Goal: Transaction & Acquisition: Subscribe to service/newsletter

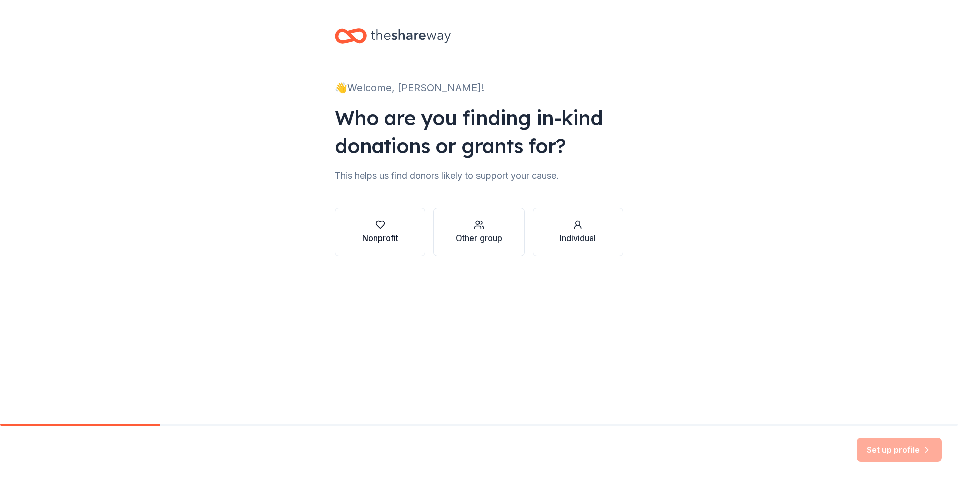
click at [384, 226] on icon "button" at bounding box center [380, 225] width 10 height 10
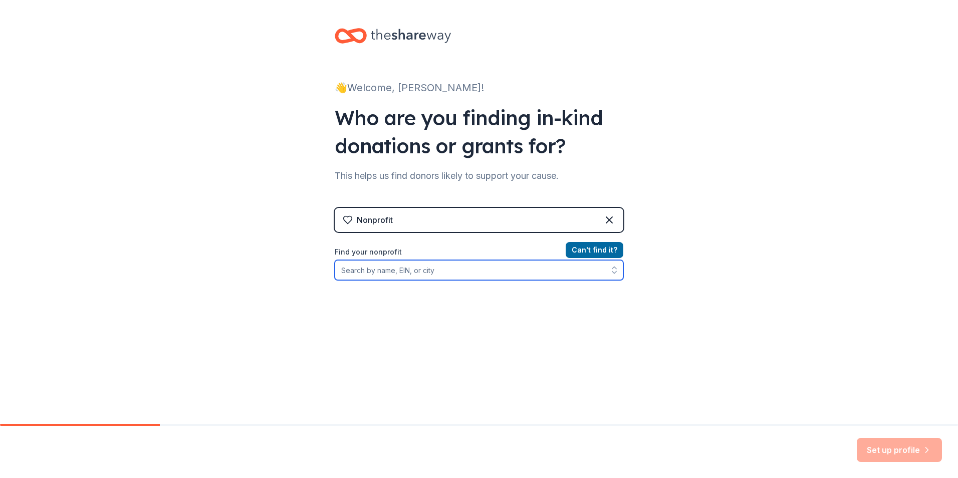
click at [376, 268] on input "Find your nonprofit" at bounding box center [479, 270] width 289 height 20
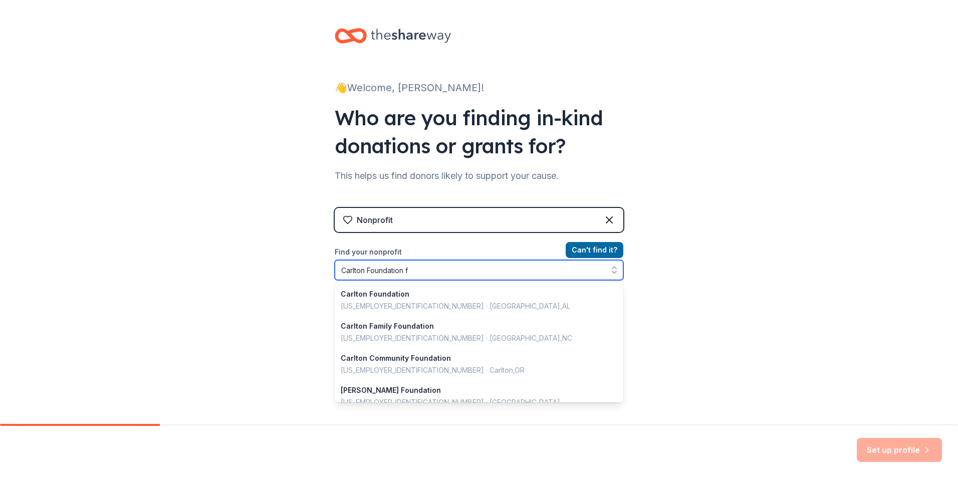
type input "Carlton Foundation fr"
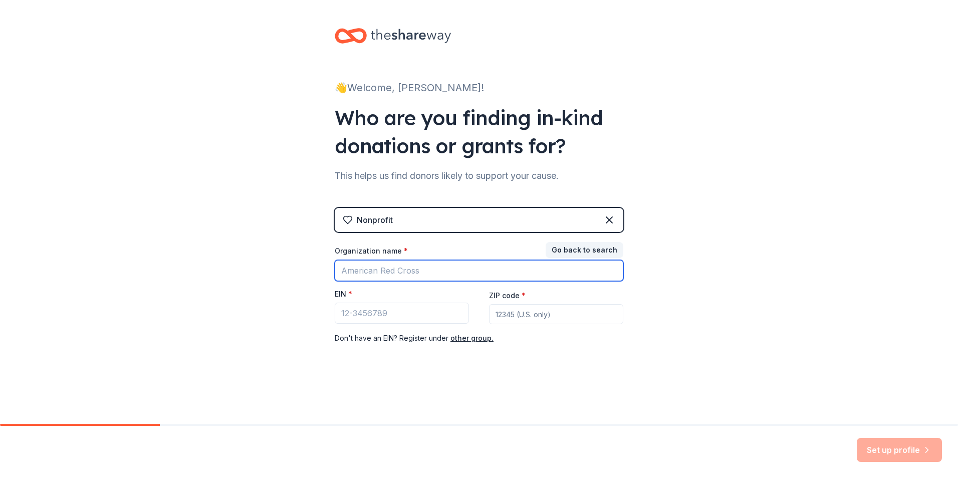
click at [426, 270] on input "Organization name *" at bounding box center [479, 270] width 289 height 21
type input "Carlton Foundation for kids"
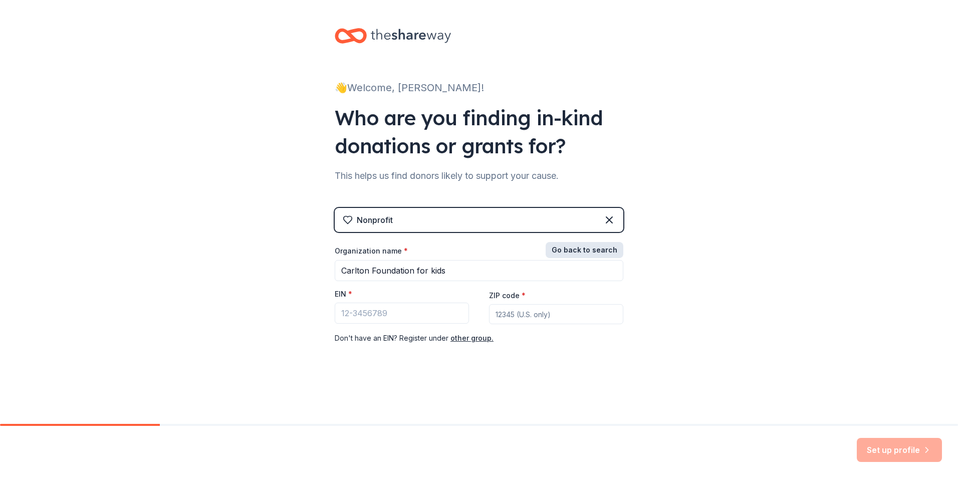
click at [585, 246] on button "Go back to search" at bounding box center [584, 250] width 78 height 16
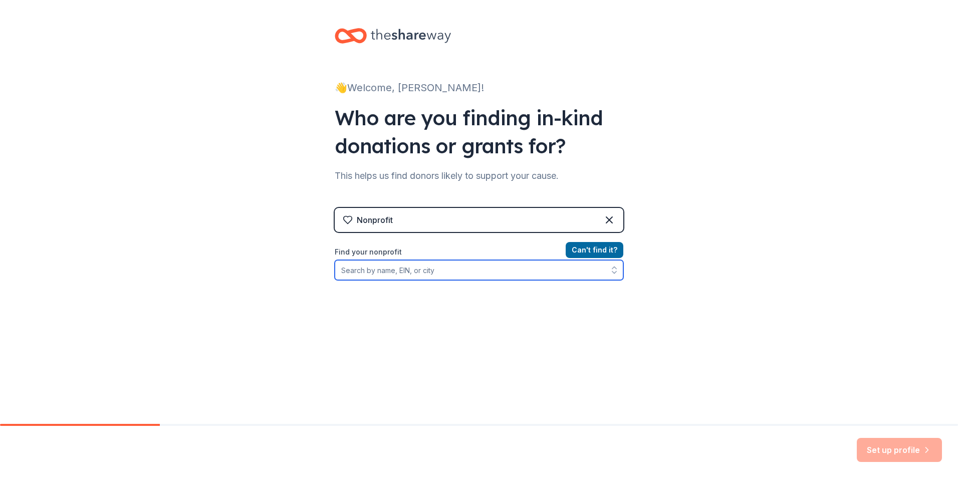
click at [371, 271] on input "Find your nonprofit" at bounding box center [479, 270] width 289 height 20
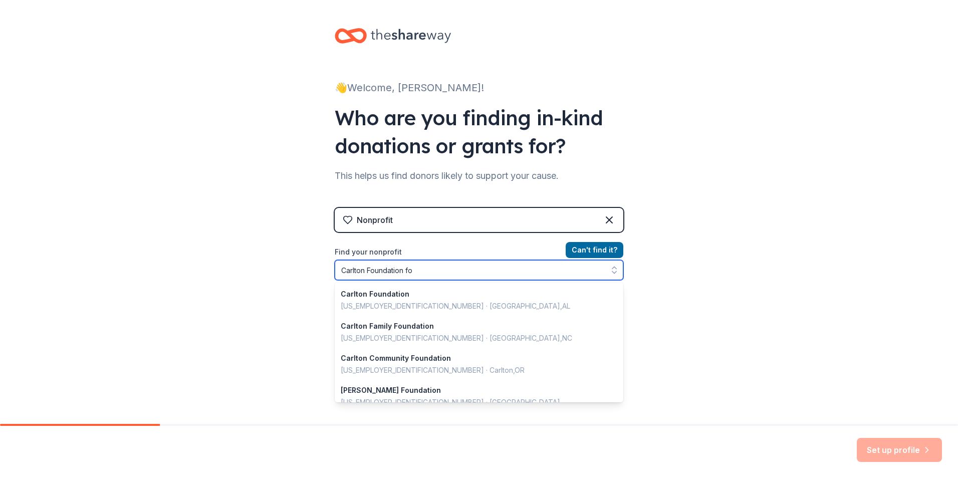
type input "Carlton Foundation for"
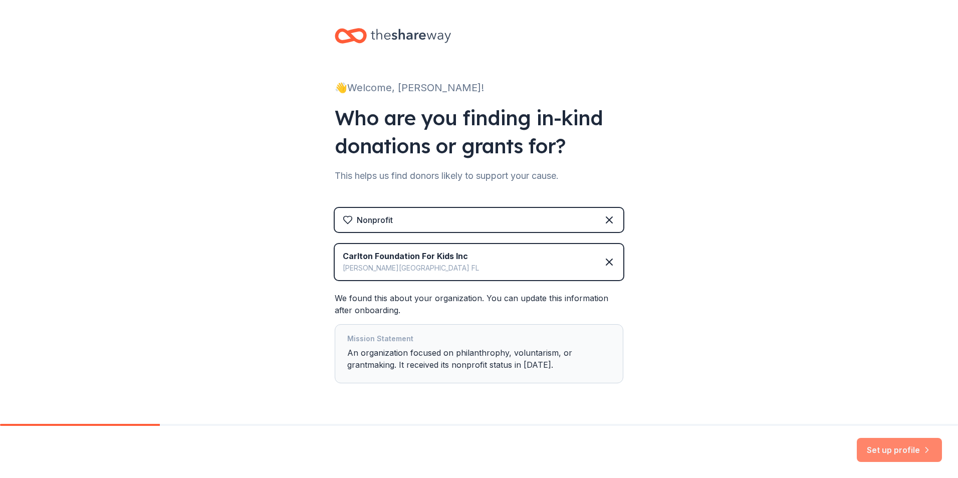
click at [903, 448] on button "Set up profile" at bounding box center [898, 450] width 85 height 24
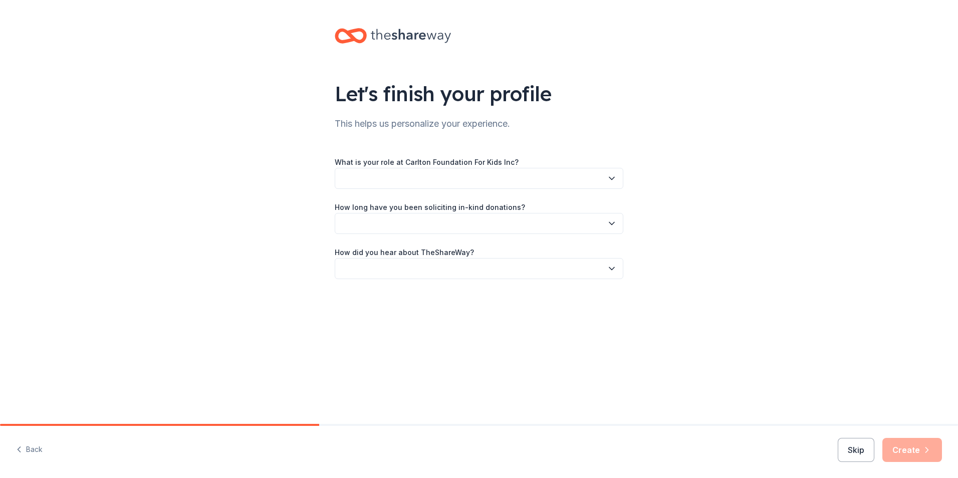
click at [388, 175] on button "button" at bounding box center [479, 178] width 289 height 21
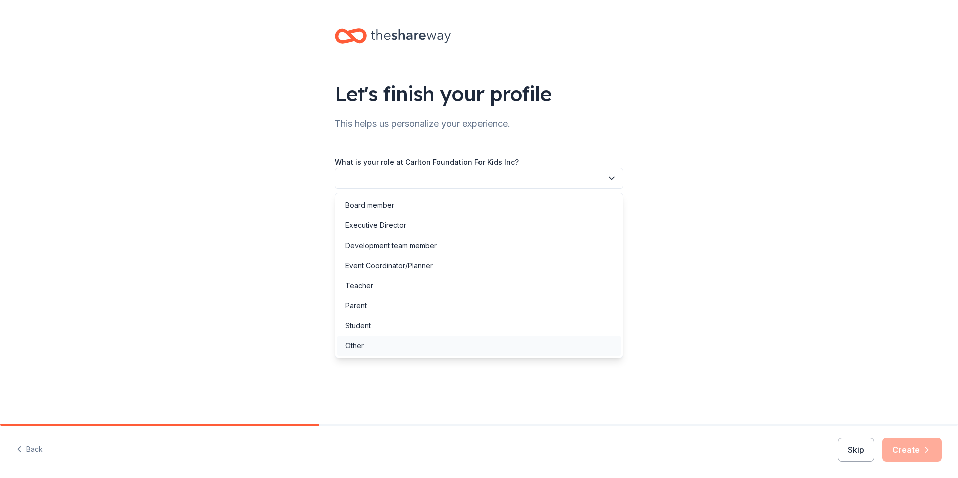
click at [353, 344] on div "Other" at bounding box center [354, 346] width 19 height 12
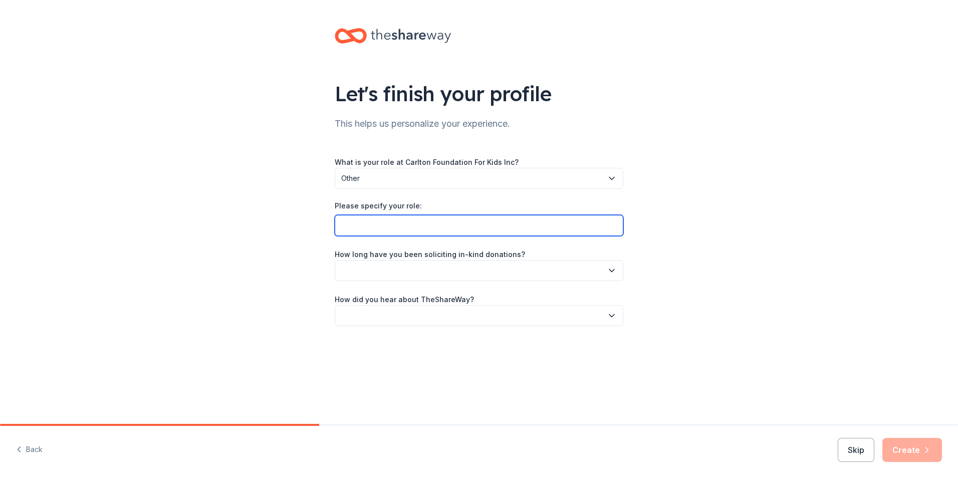
click at [362, 227] on input "Please specify your role:" at bounding box center [479, 225] width 289 height 21
type input "Finding grants for organization"
click at [517, 266] on button "button" at bounding box center [479, 270] width 289 height 21
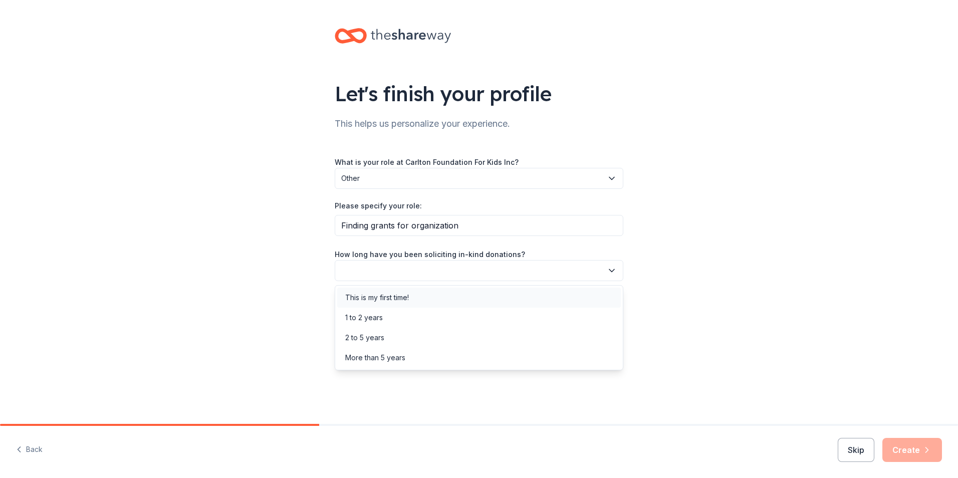
click at [382, 292] on div "This is my first time!" at bounding box center [377, 298] width 64 height 12
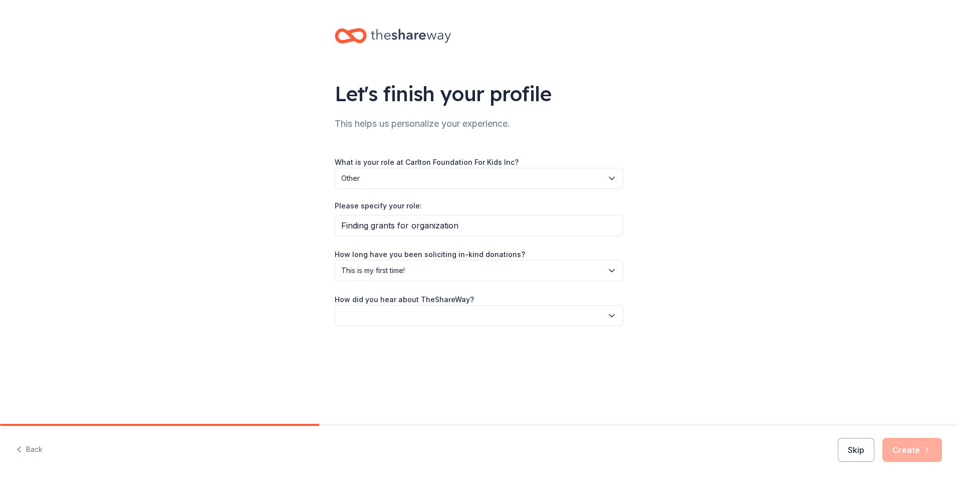
click at [383, 314] on button "button" at bounding box center [479, 315] width 289 height 21
click at [363, 360] on div "Online search" at bounding box center [368, 363] width 46 height 12
click at [922, 446] on icon "button" at bounding box center [927, 450] width 10 height 10
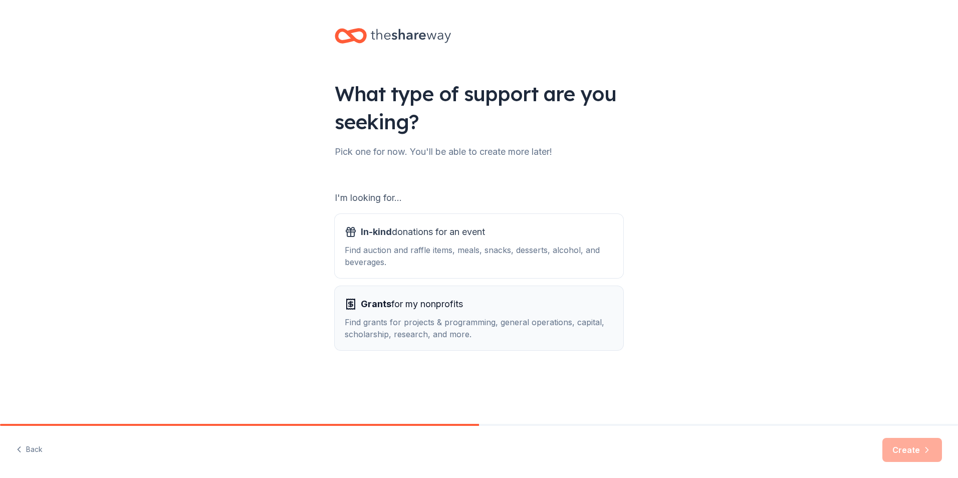
click at [419, 306] on span "Grants for my nonprofits" at bounding box center [412, 304] width 102 height 16
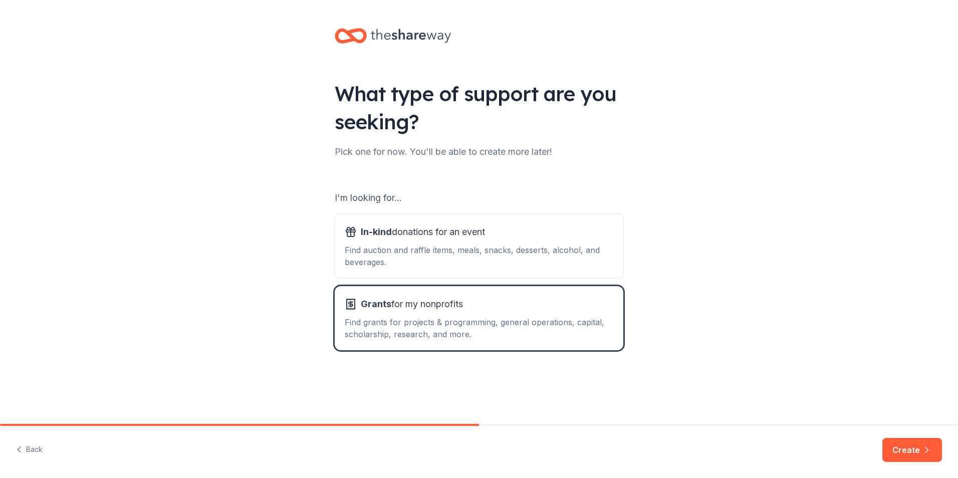
click at [913, 450] on button "Create" at bounding box center [912, 450] width 60 height 24
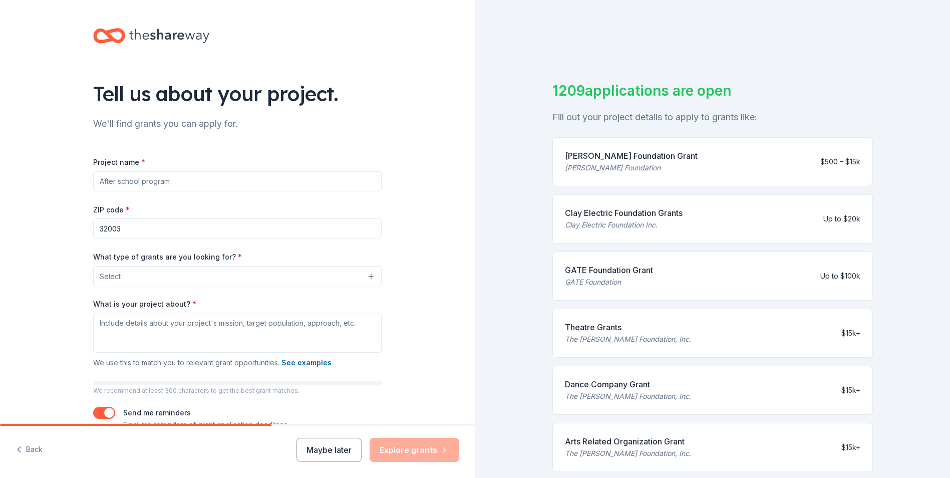
click at [115, 182] on input "Project name *" at bounding box center [237, 181] width 289 height 20
type input "Toy closets"
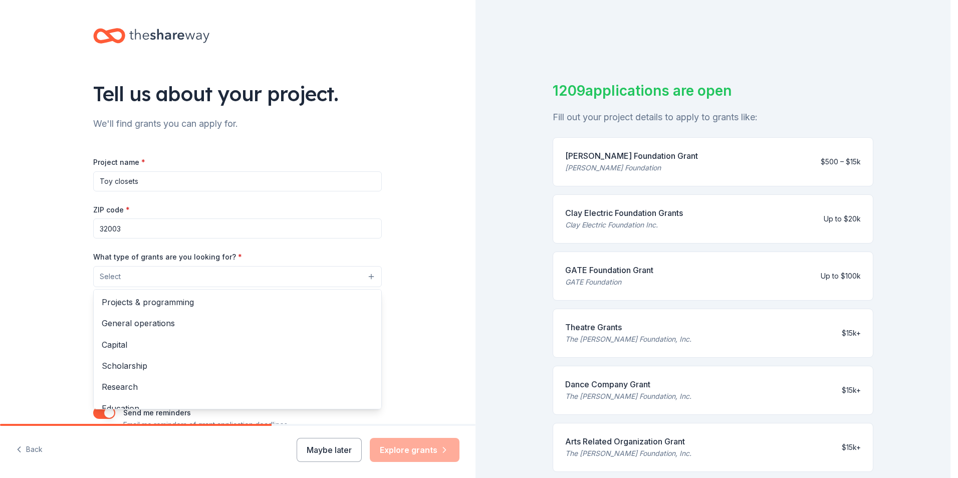
click at [147, 275] on button "Select" at bounding box center [237, 276] width 289 height 21
click at [170, 299] on span "Projects & programming" at bounding box center [237, 302] width 271 height 13
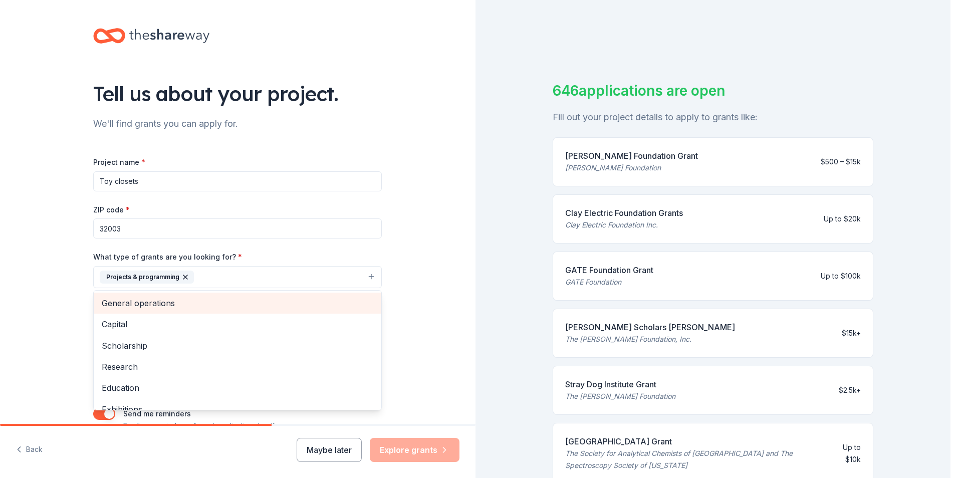
click at [154, 305] on span "General operations" at bounding box center [237, 303] width 271 height 13
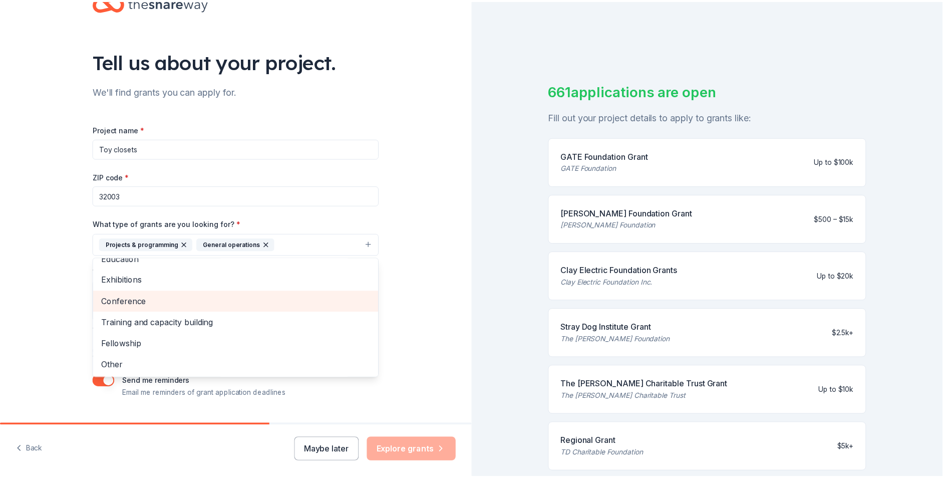
scroll to position [50, 0]
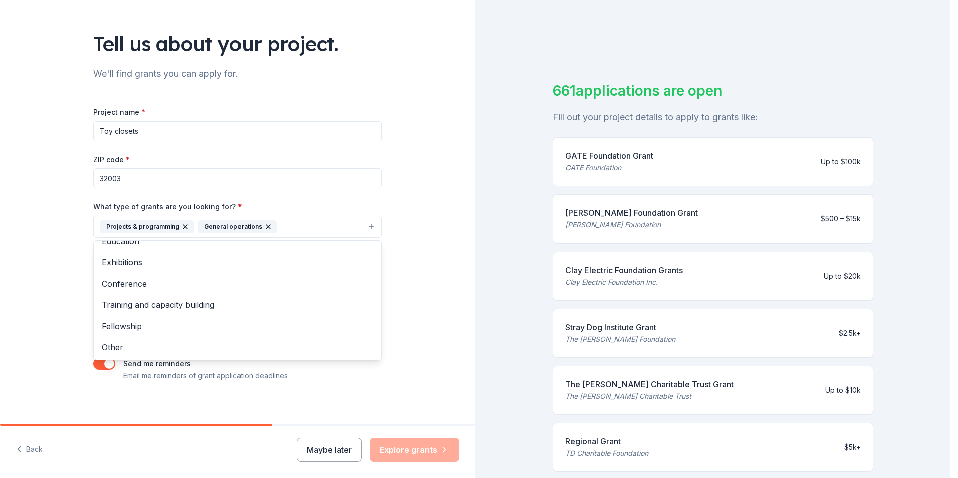
click at [35, 265] on div "Tell us about your project. We'll find grants you can apply for. Project name *…" at bounding box center [237, 190] width 475 height 480
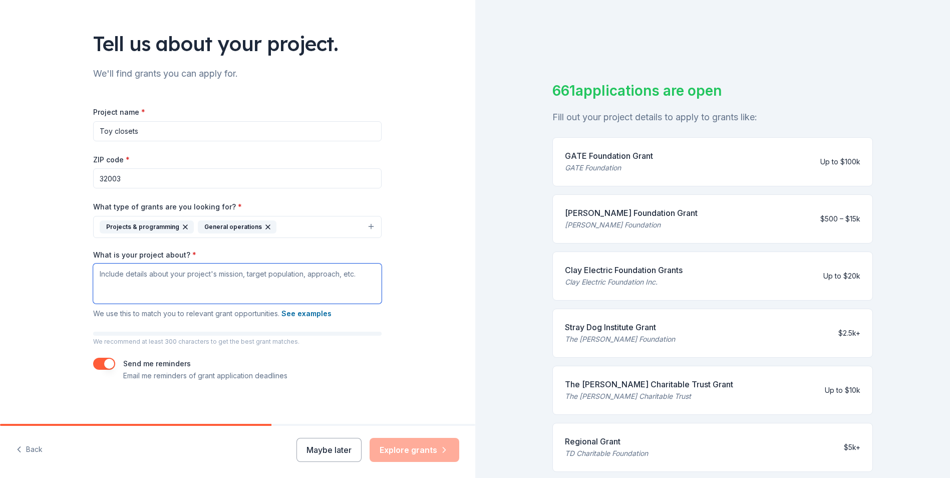
click at [103, 274] on textarea "What is your project about? *" at bounding box center [237, 283] width 289 height 40
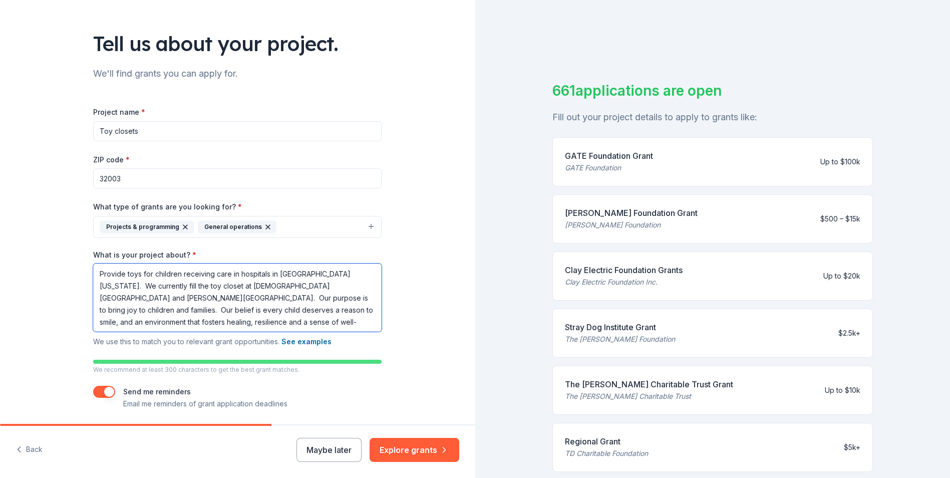
drag, startPoint x: 95, startPoint y: 272, endPoint x: 148, endPoint y: 276, distance: 53.2
click at [95, 273] on textarea "Provide toys for children receiving care in hospitals in Northeast Florida. We …" at bounding box center [237, 297] width 289 height 68
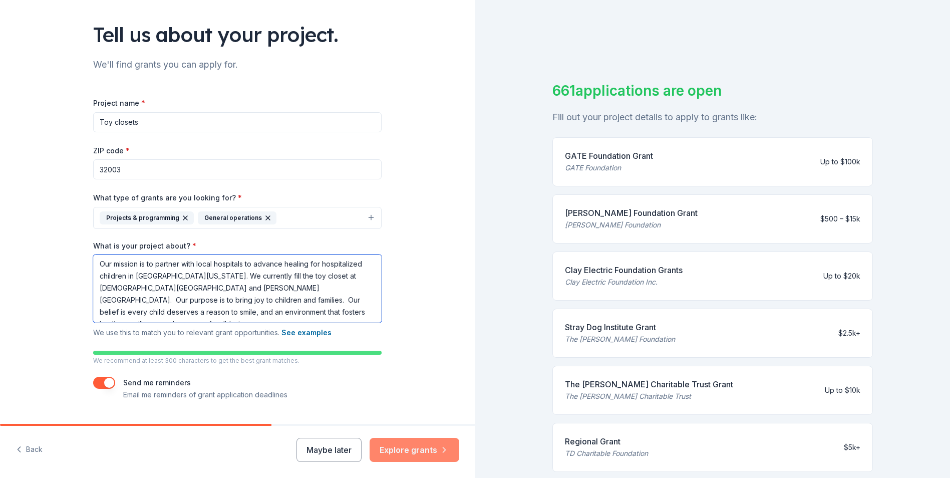
scroll to position [34, 0]
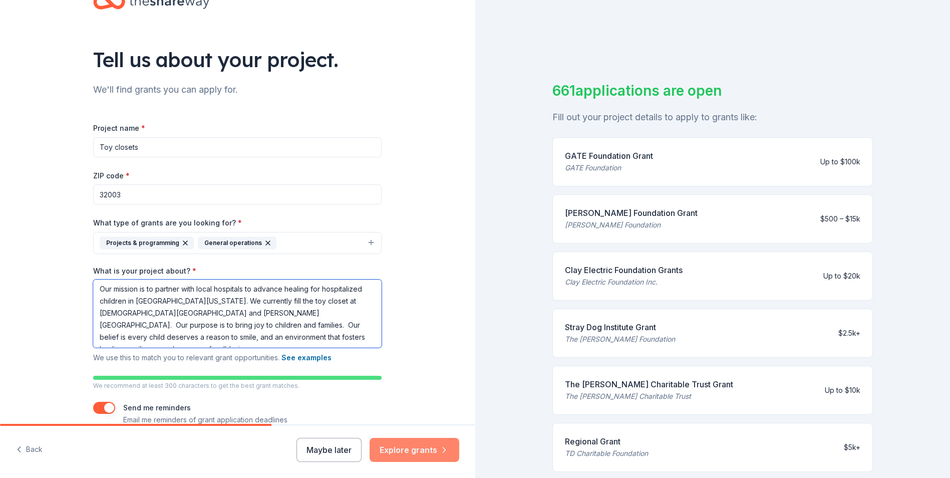
type textarea "Our mission is to partner with local hospitals to advance healing for hospitali…"
click at [403, 447] on button "Explore grants" at bounding box center [415, 450] width 90 height 24
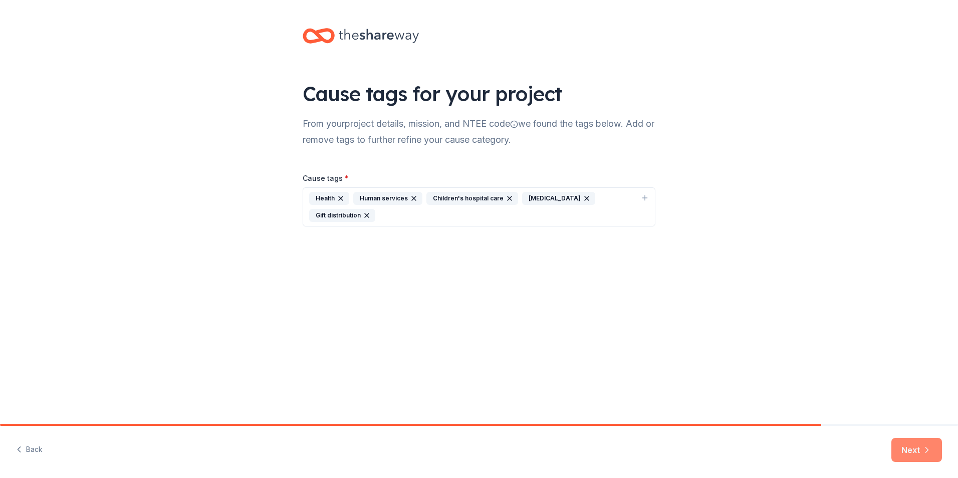
click at [909, 448] on button "Next" at bounding box center [916, 450] width 51 height 24
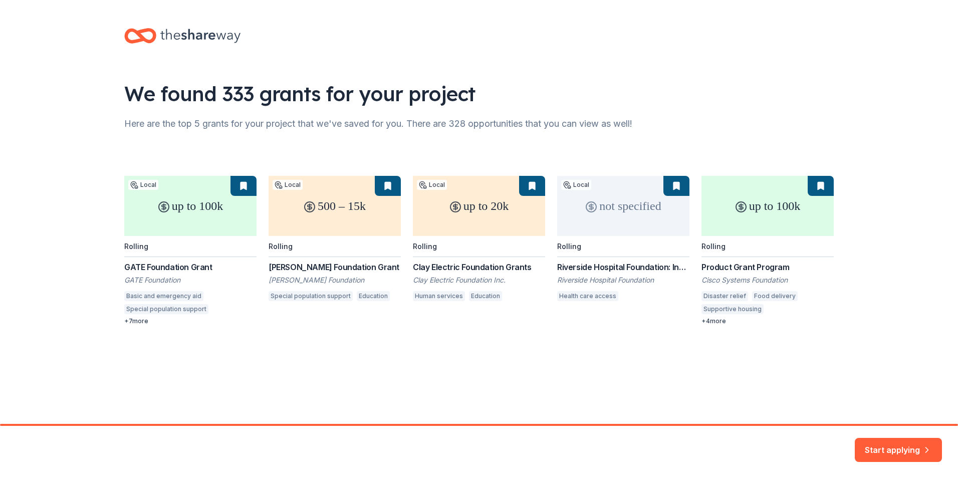
click at [135, 322] on div "up to 100k Local Rolling GATE Foundation Grant GATE Foundation Basic and emerge…" at bounding box center [478, 250] width 709 height 149
drag, startPoint x: 468, startPoint y: 221, endPoint x: 465, endPoint y: 290, distance: 68.7
click at [465, 290] on div "up to 100k Local Rolling GATE Foundation Grant GATE Foundation Basic and emerge…" at bounding box center [478, 250] width 709 height 149
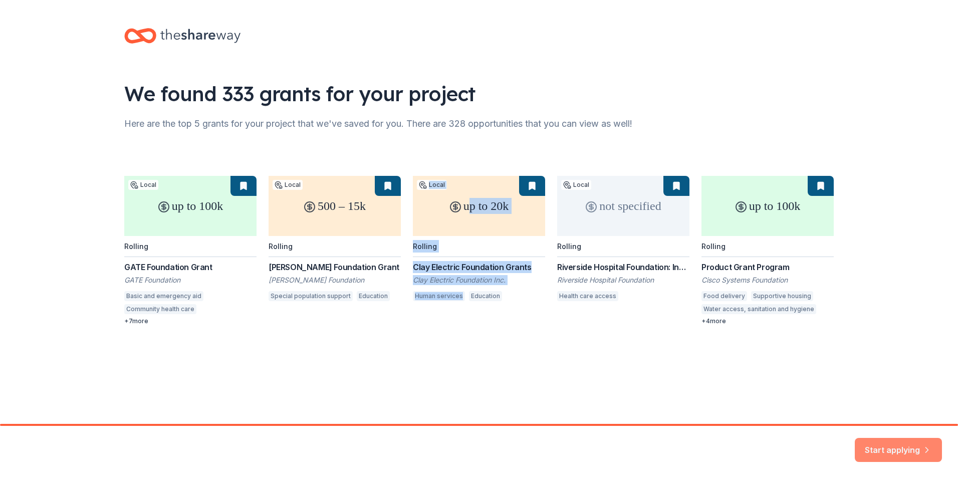
click at [900, 448] on button "Start applying" at bounding box center [897, 444] width 87 height 24
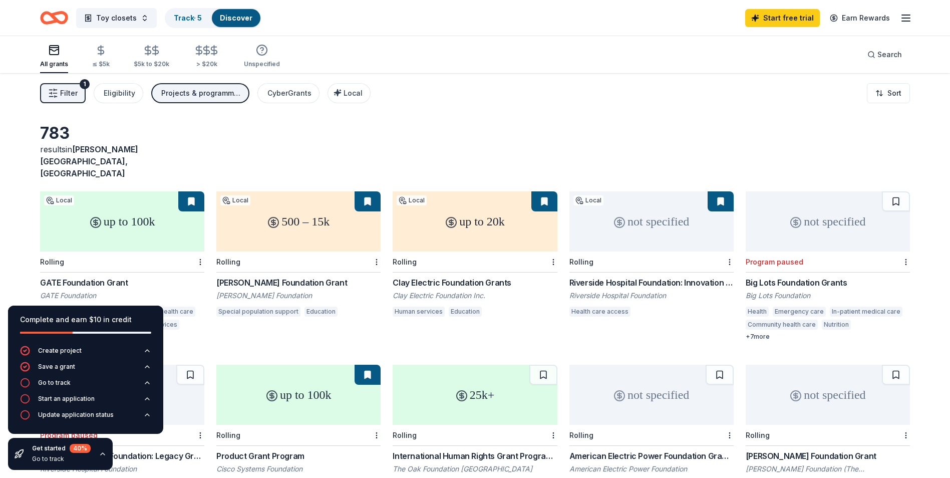
drag, startPoint x: 468, startPoint y: 57, endPoint x: 472, endPoint y: 62, distance: 6.1
click at [469, 59] on div "All grants ≤ $5k $5k to $20k > $20k Unspecified Search" at bounding box center [475, 54] width 870 height 37
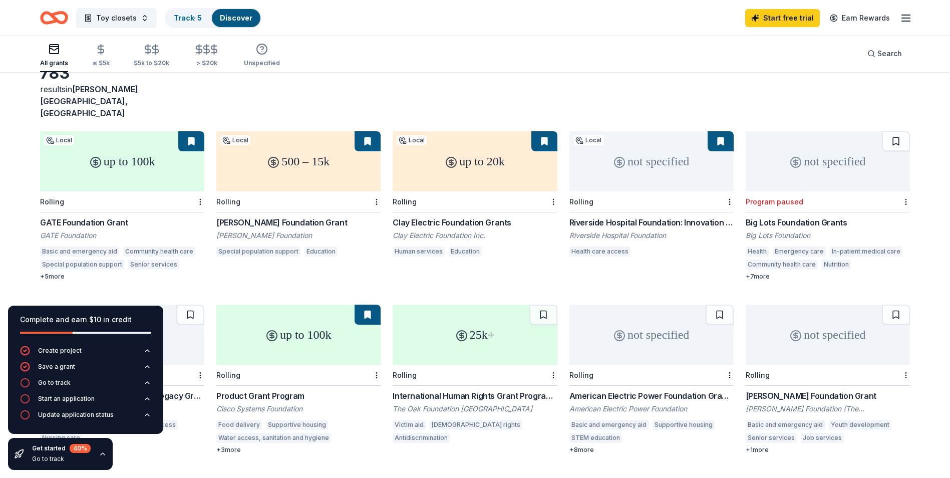
scroll to position [42, 0]
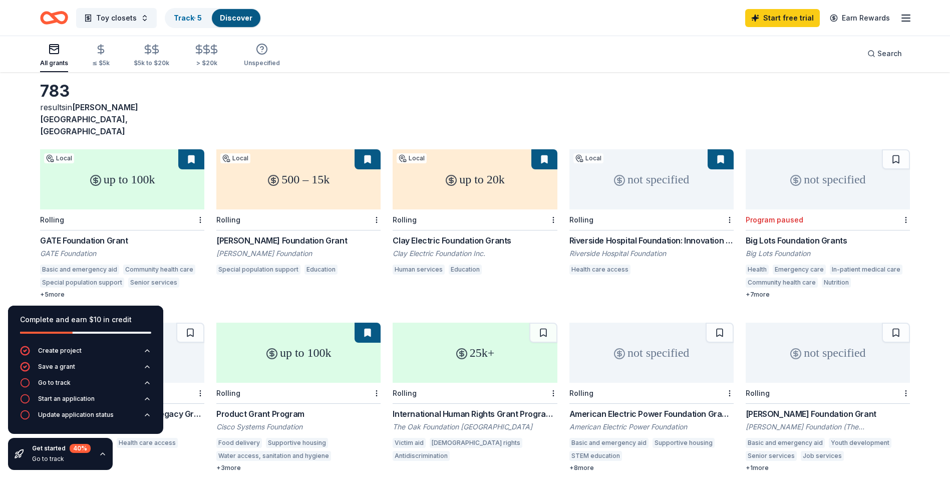
click at [462, 234] on div "Clay Electric Foundation Grants" at bounding box center [475, 240] width 164 height 12
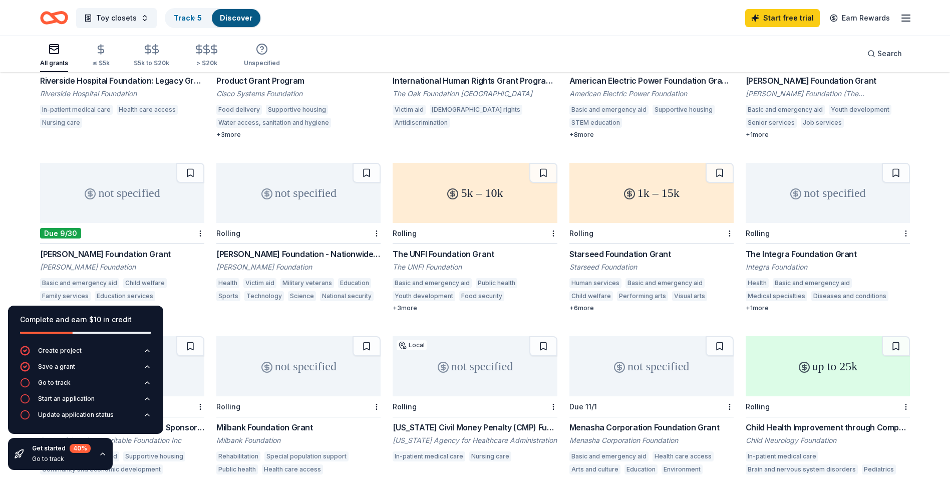
scroll to position [393, 0]
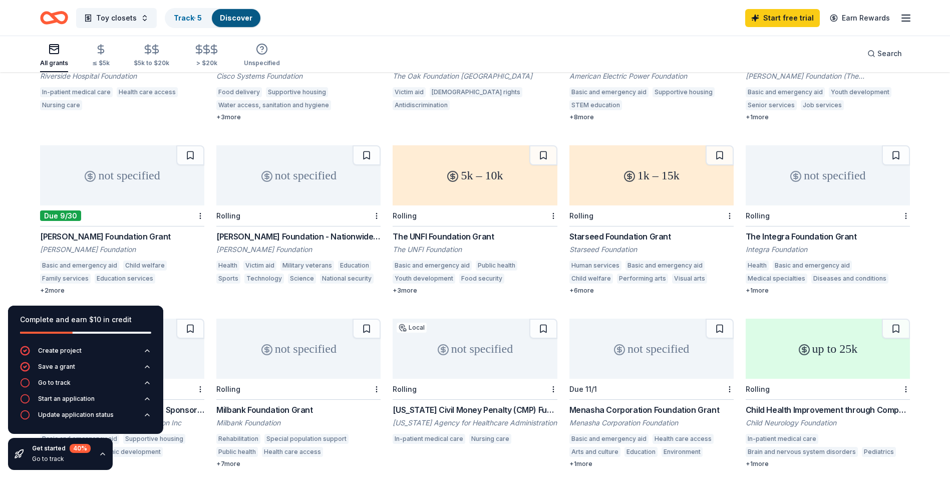
click at [457, 164] on div "5k – 10k" at bounding box center [475, 175] width 164 height 60
click at [649, 160] on div "1k – 15k" at bounding box center [651, 175] width 164 height 60
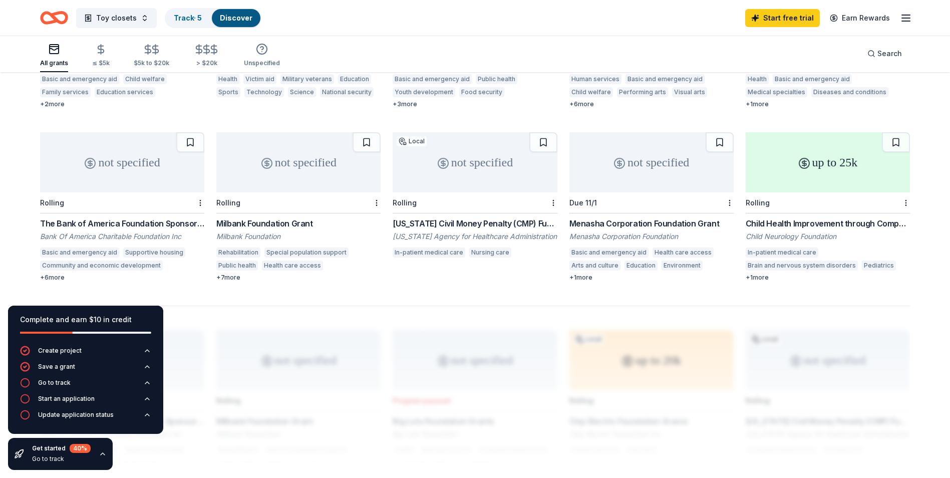
scroll to position [593, 0]
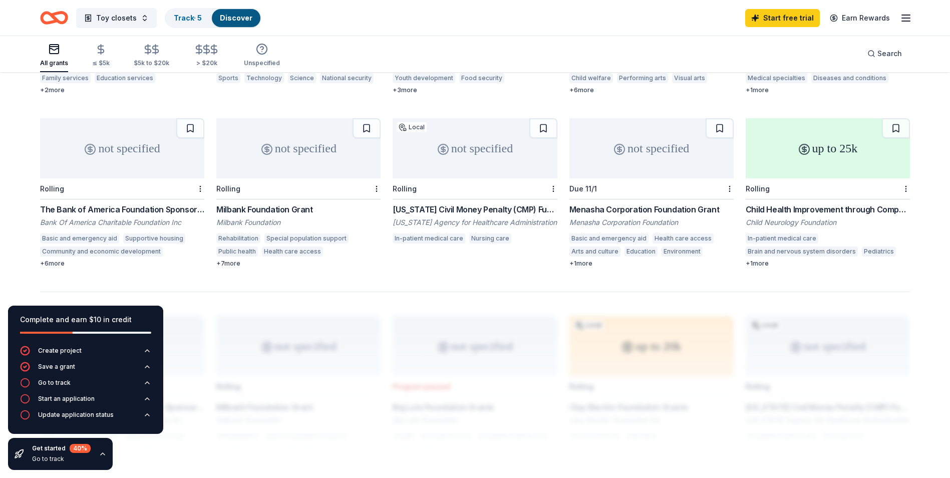
click at [485, 129] on div "not specified" at bounding box center [475, 148] width 164 height 60
click at [586, 259] on div "+ 1 more" at bounding box center [651, 263] width 164 height 8
click at [808, 124] on div "up to 25k" at bounding box center [828, 148] width 164 height 60
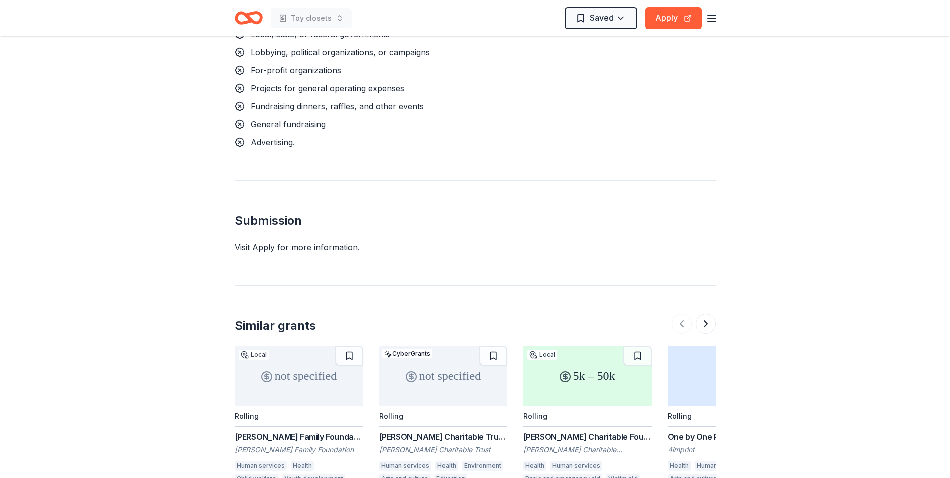
scroll to position [651, 0]
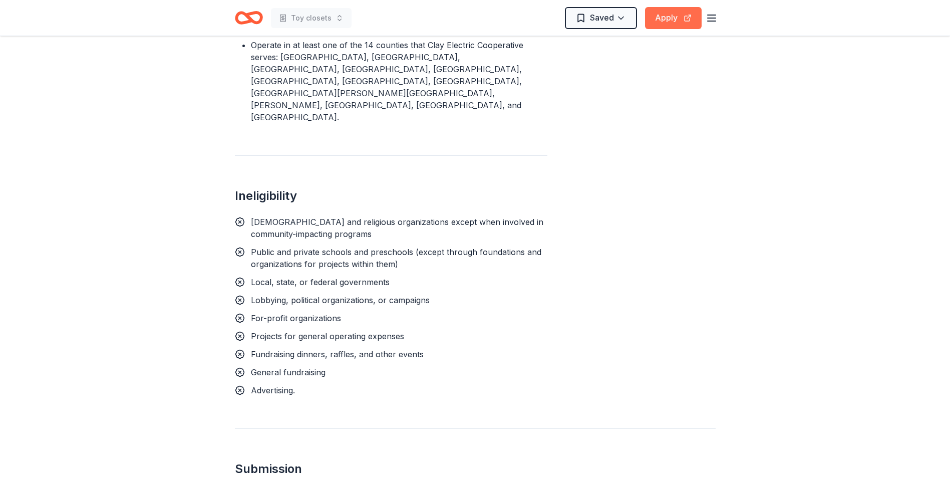
click at [669, 17] on button "Apply" at bounding box center [673, 18] width 57 height 22
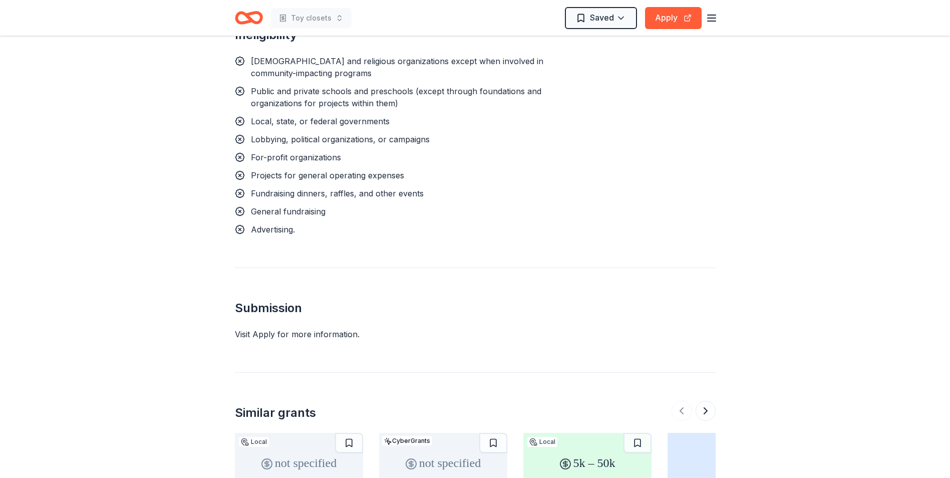
scroll to position [1002, 0]
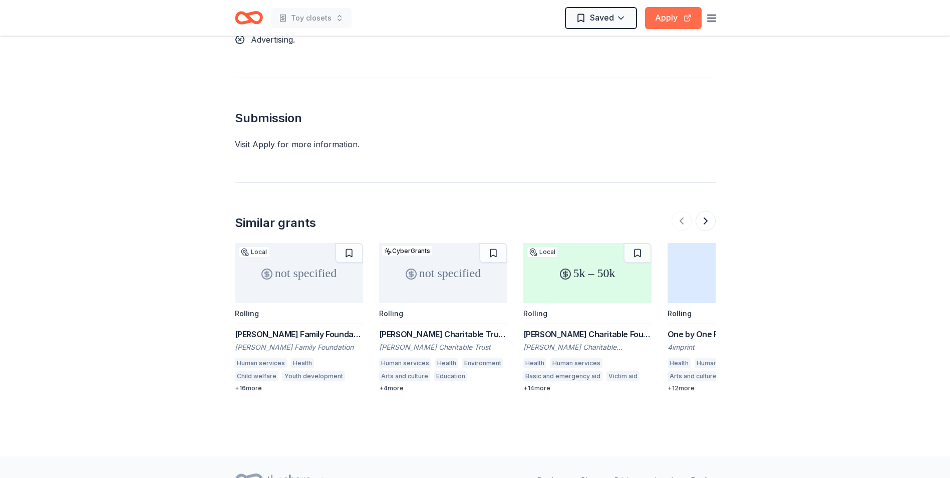
click at [676, 17] on button "Apply" at bounding box center [673, 18] width 57 height 22
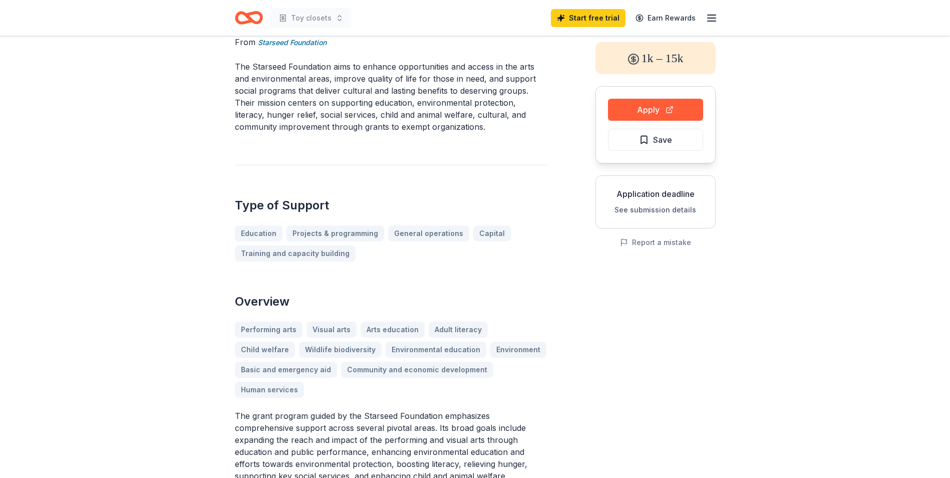
scroll to position [100, 0]
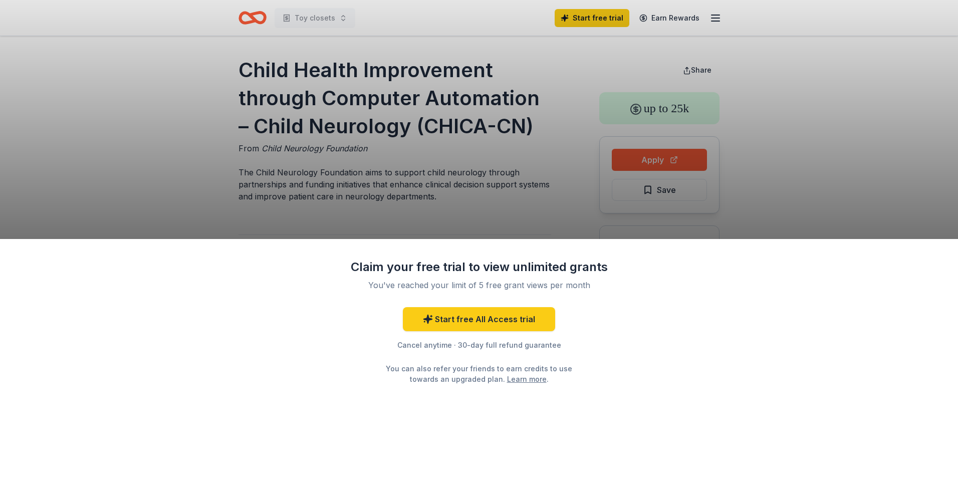
click at [523, 161] on div "Claim your free trial to view unlimited grants You've reached your limit of 5 f…" at bounding box center [479, 239] width 958 height 478
click at [459, 320] on link "Start free All Access trial" at bounding box center [479, 319] width 152 height 24
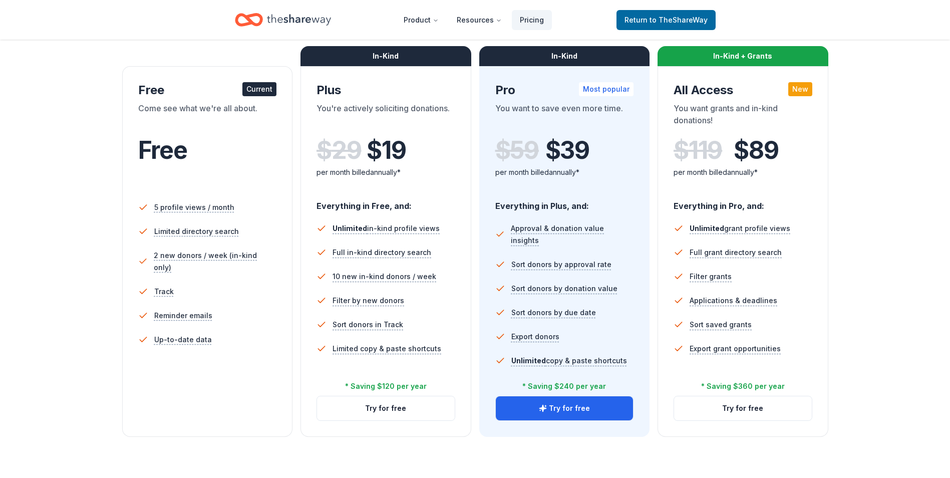
scroll to position [150, 0]
